Goal: Find specific page/section: Find specific page/section

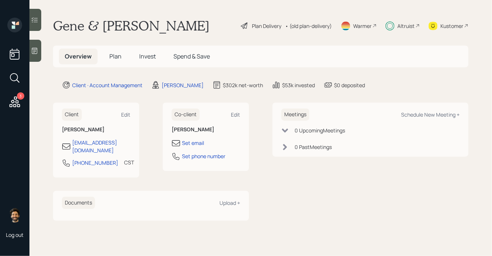
click at [409, 24] on div "Altruist" at bounding box center [405, 26] width 17 height 8
